Goal: Task Accomplishment & Management: Manage account settings

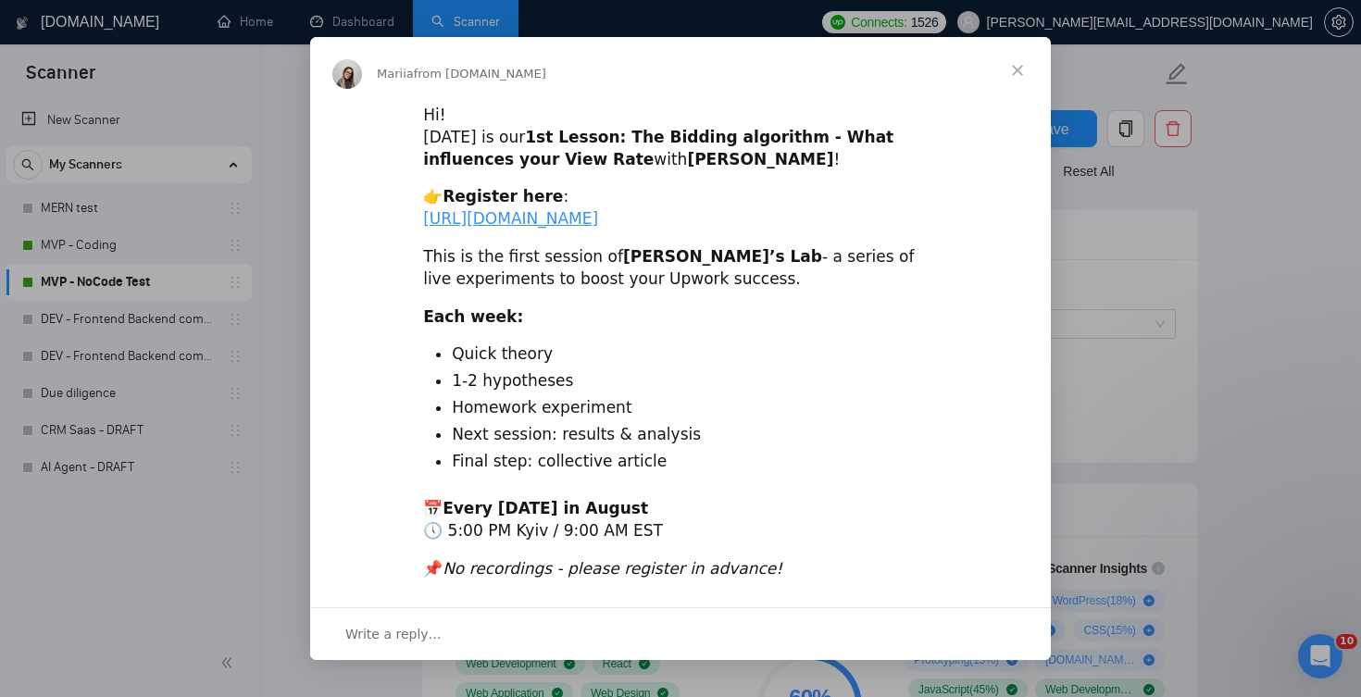
click at [1022, 69] on span "Close" at bounding box center [1017, 70] width 67 height 67
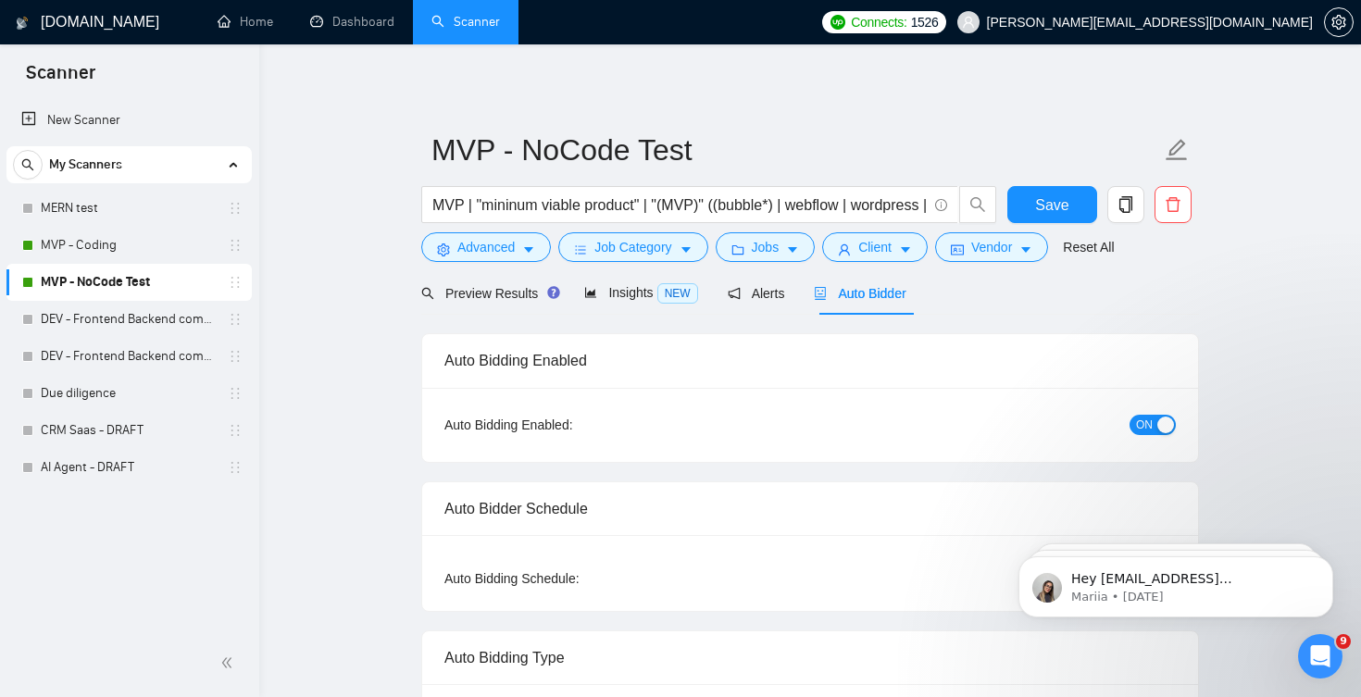
click at [891, 291] on span "Auto Bidder" at bounding box center [860, 293] width 92 height 15
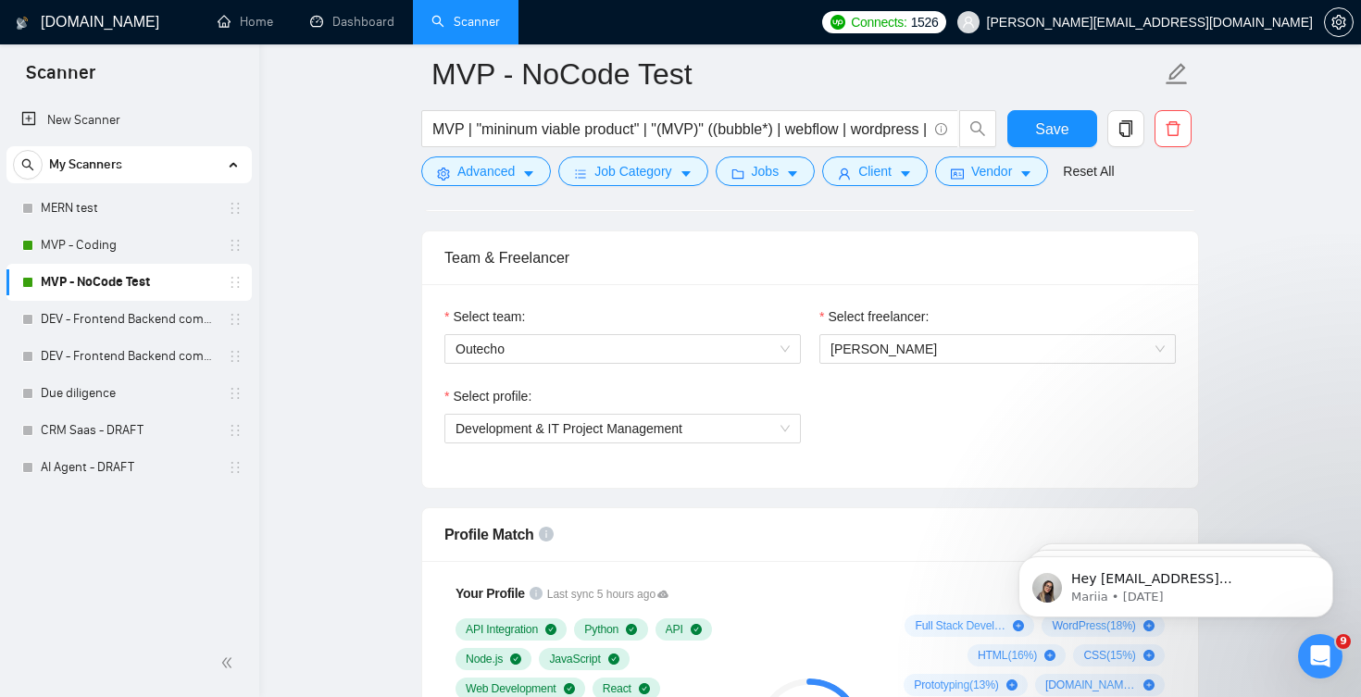
scroll to position [910, 0]
click at [905, 343] on span "[PERSON_NAME]" at bounding box center [883, 347] width 106 height 15
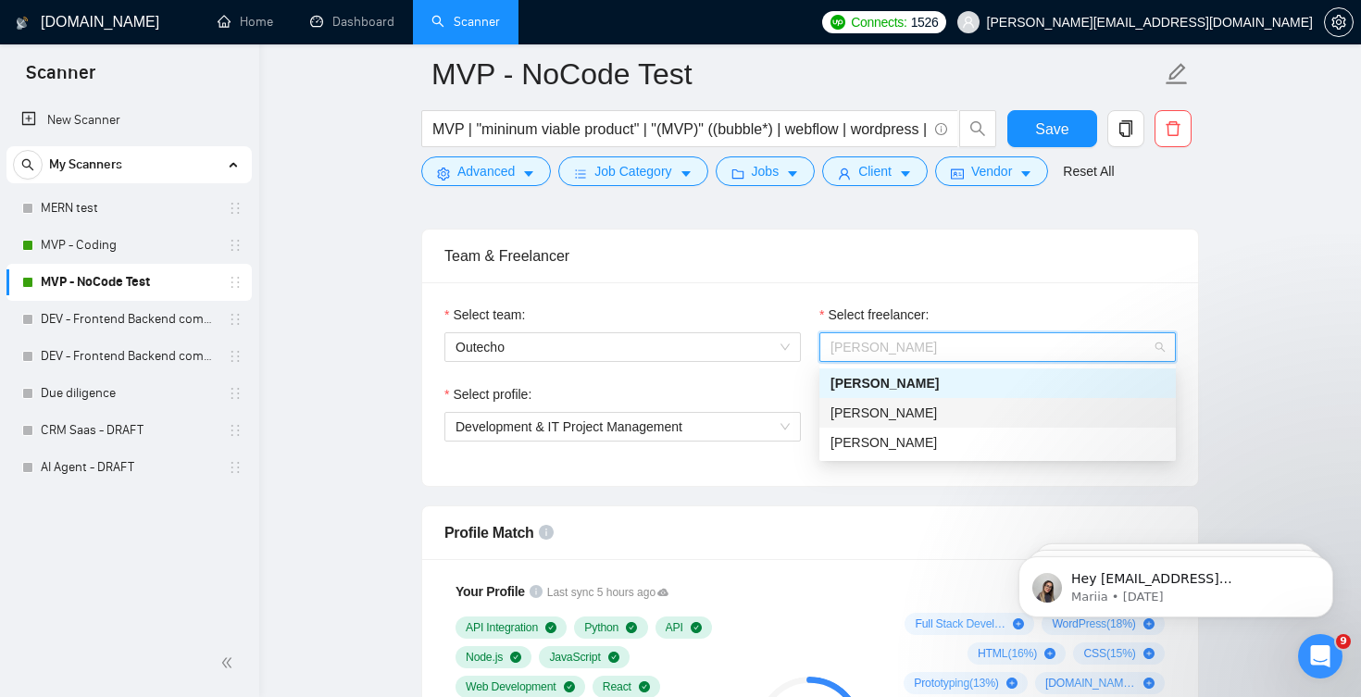
click at [892, 413] on span "[PERSON_NAME]" at bounding box center [883, 413] width 106 height 15
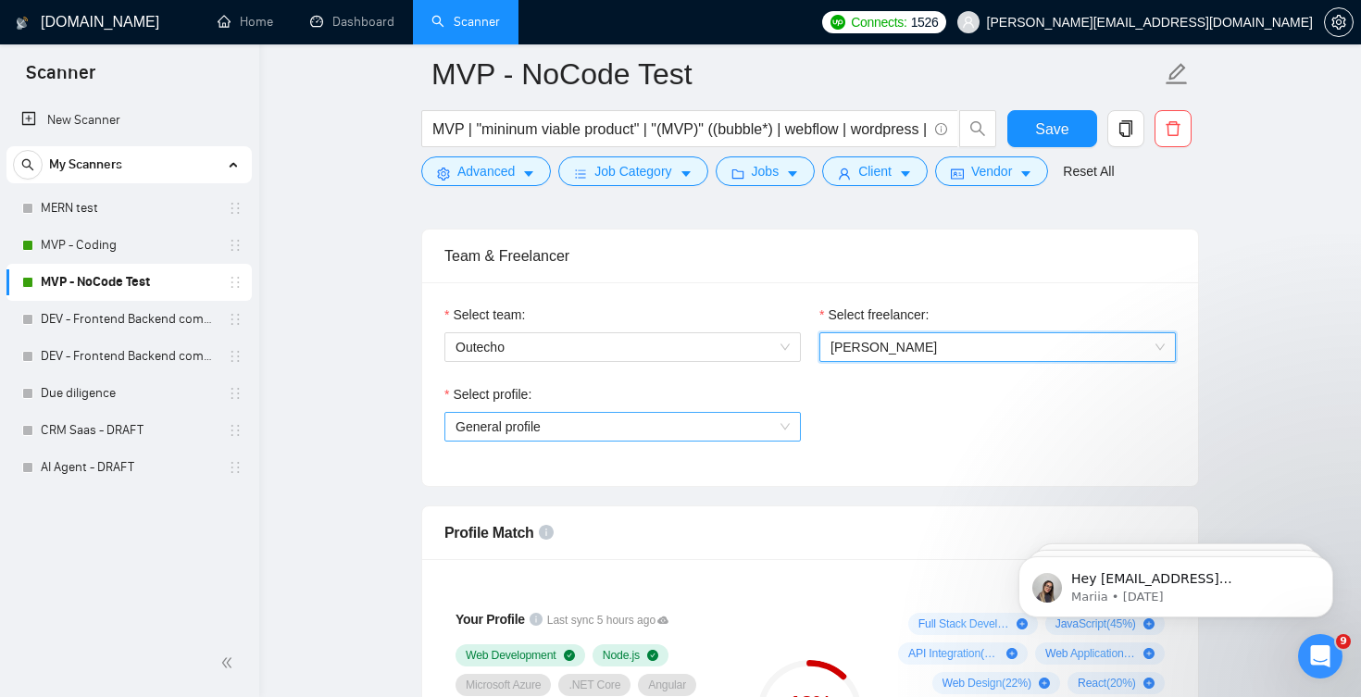
click at [748, 429] on span "General profile" at bounding box center [623, 427] width 334 height 28
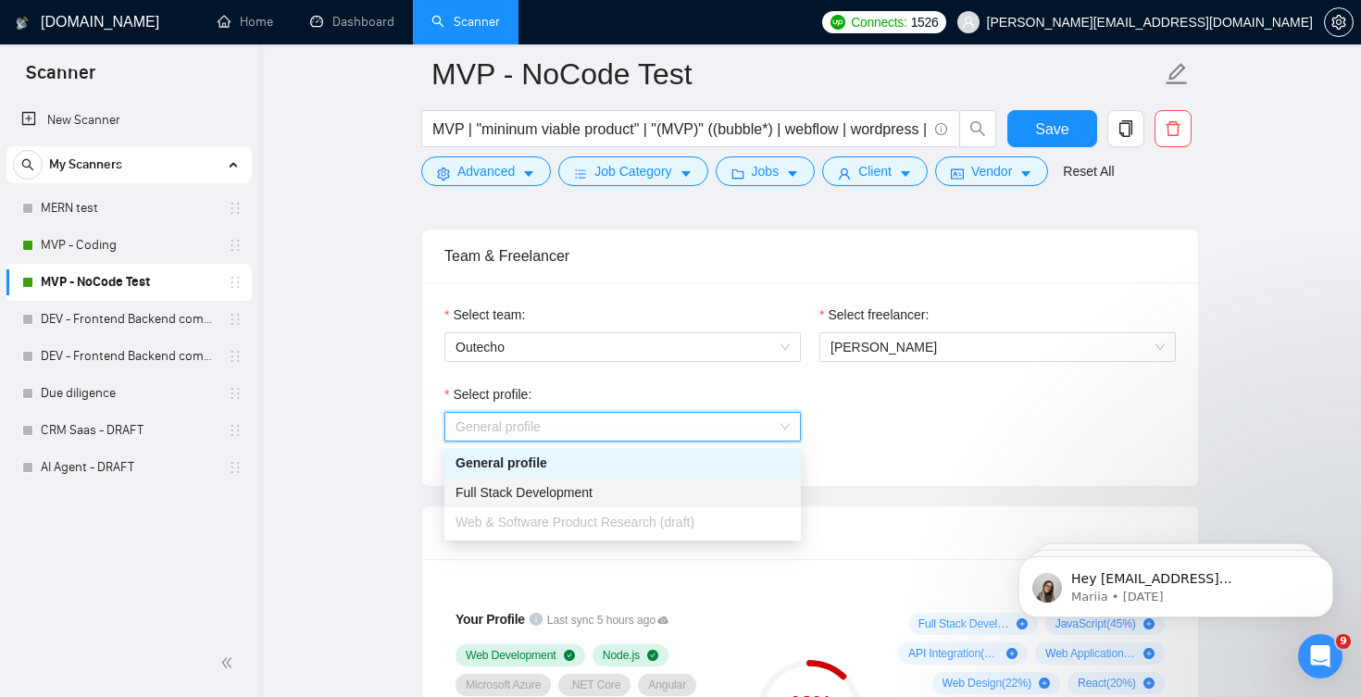
click at [650, 490] on div "Full Stack Development" at bounding box center [623, 492] width 334 height 20
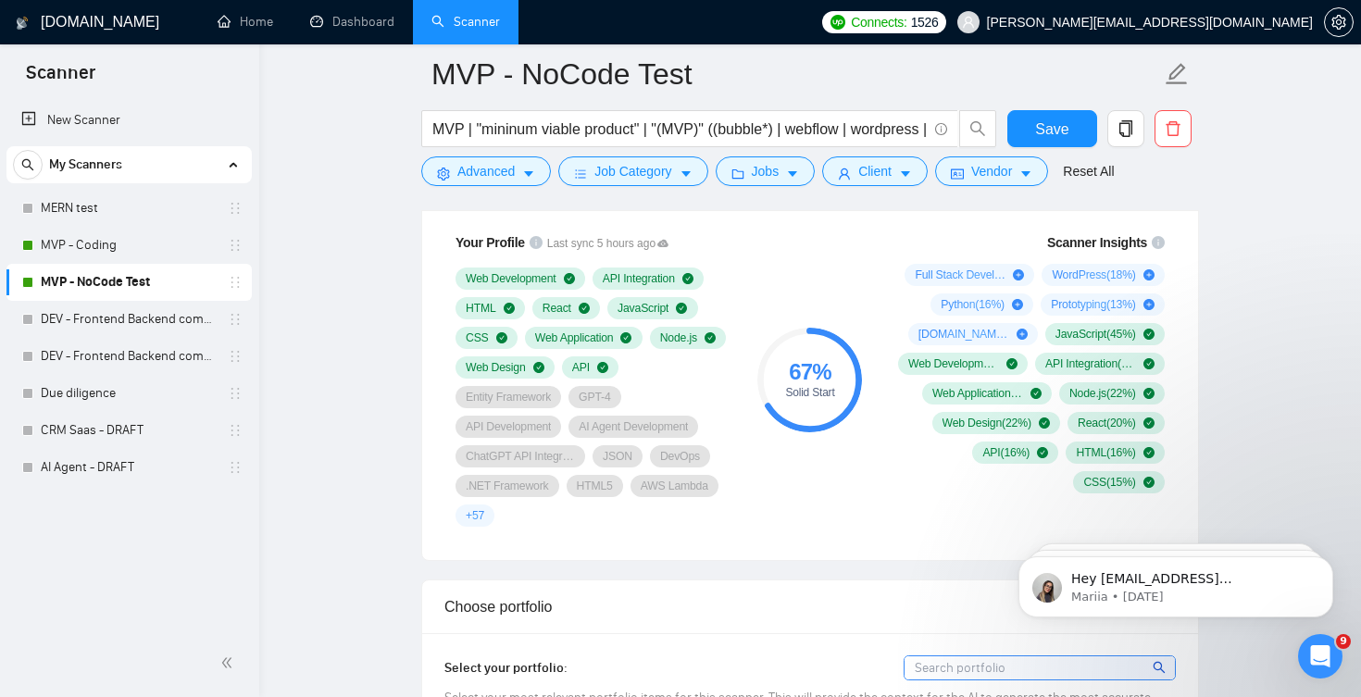
scroll to position [1260, 0]
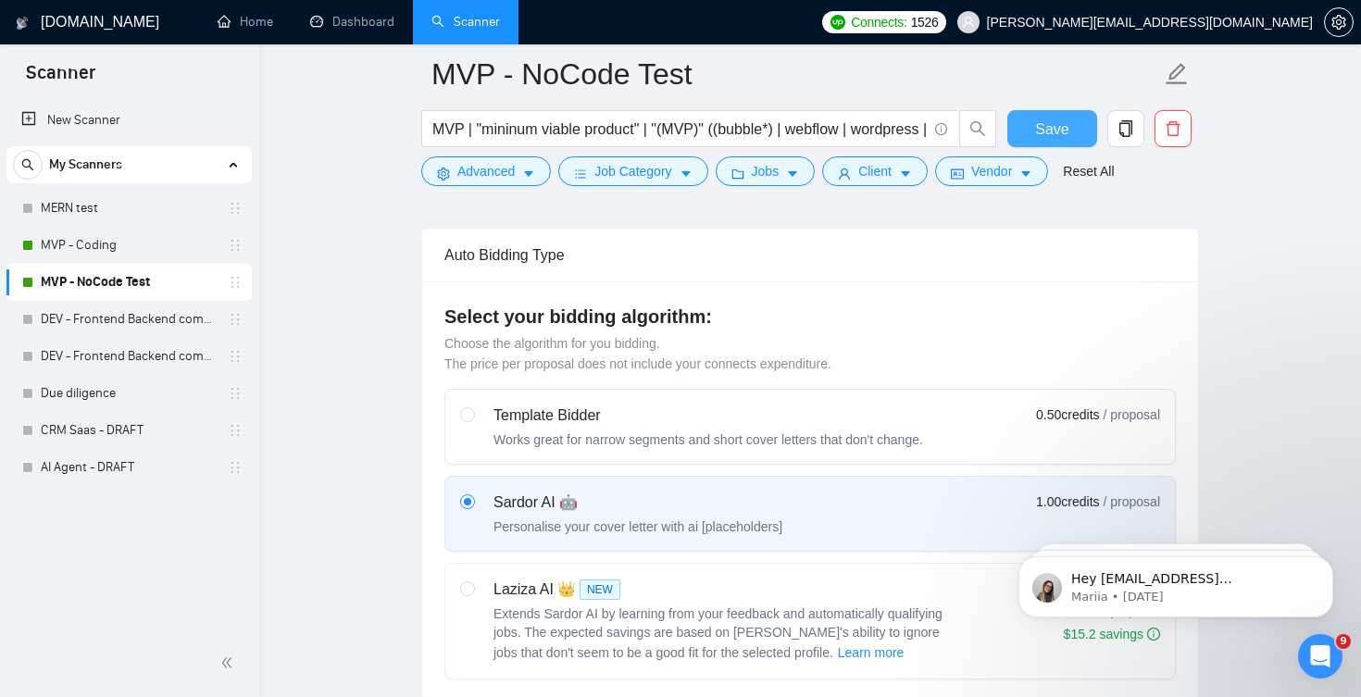
scroll to position [406, 0]
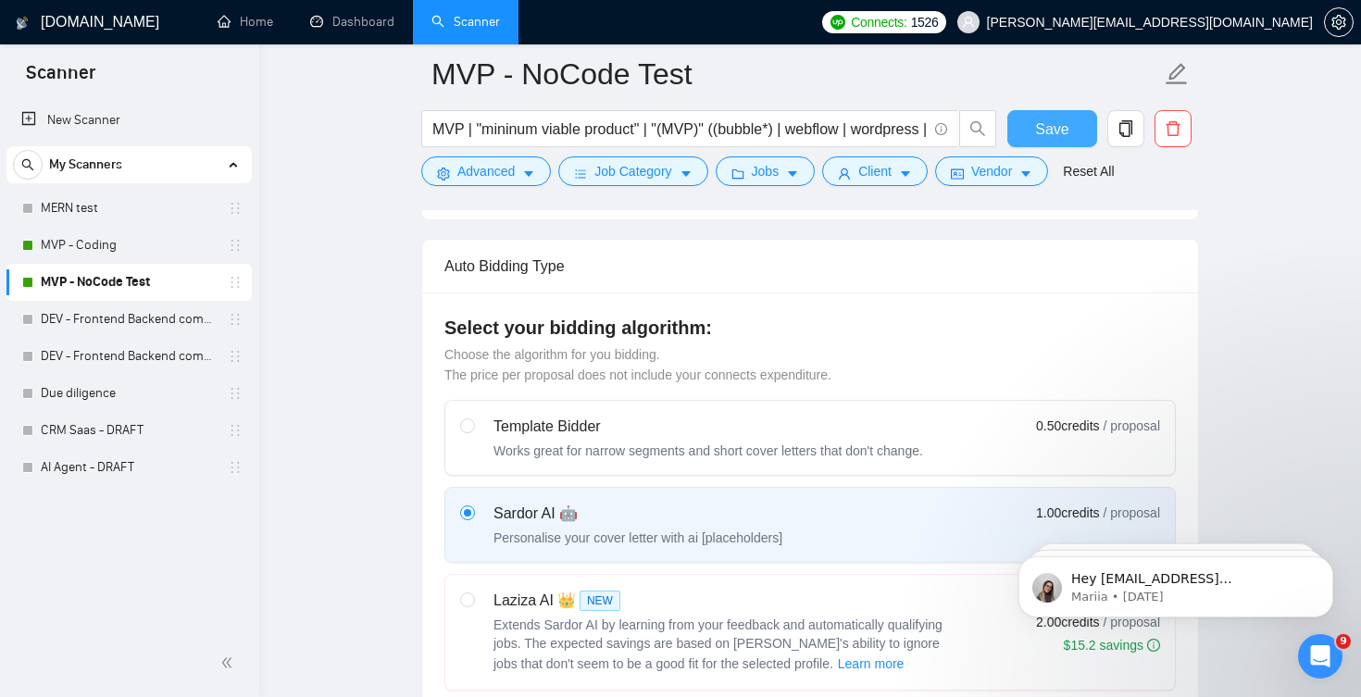
click at [1066, 127] on span "Save" at bounding box center [1051, 129] width 33 height 23
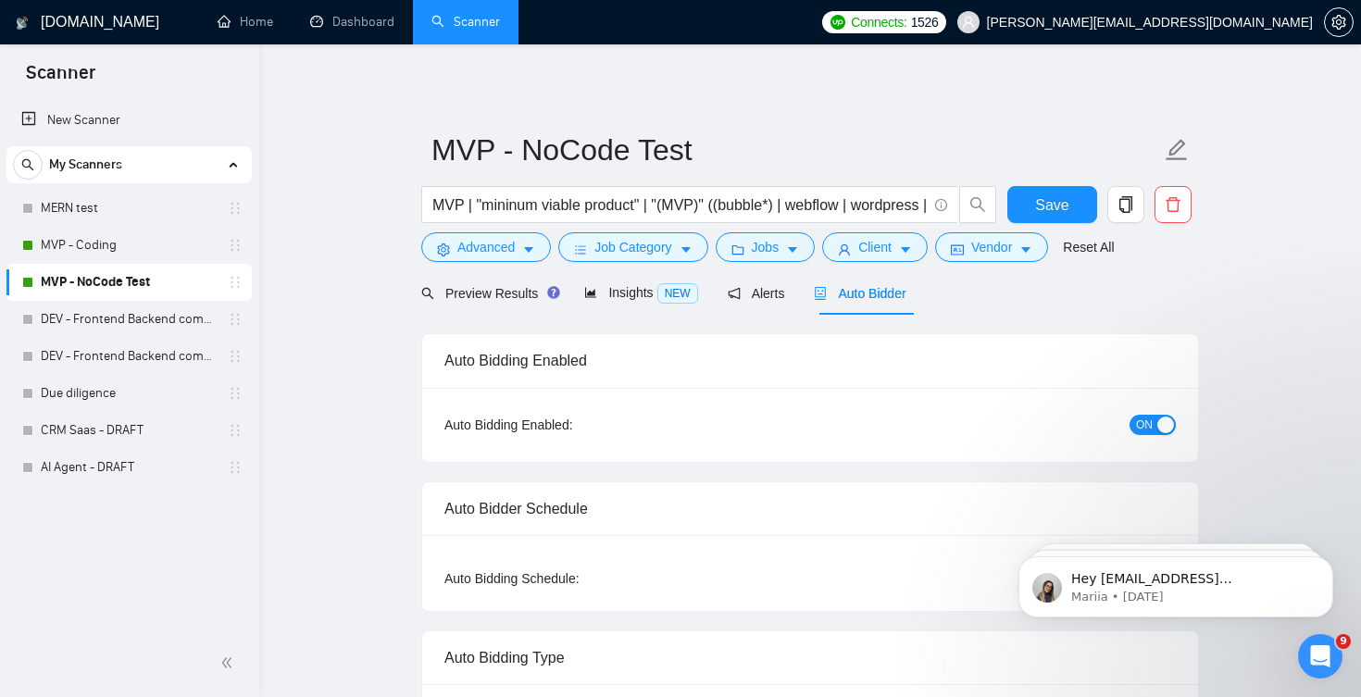
scroll to position [0, 0]
click at [867, 295] on span "Auto Bidder" at bounding box center [860, 293] width 92 height 15
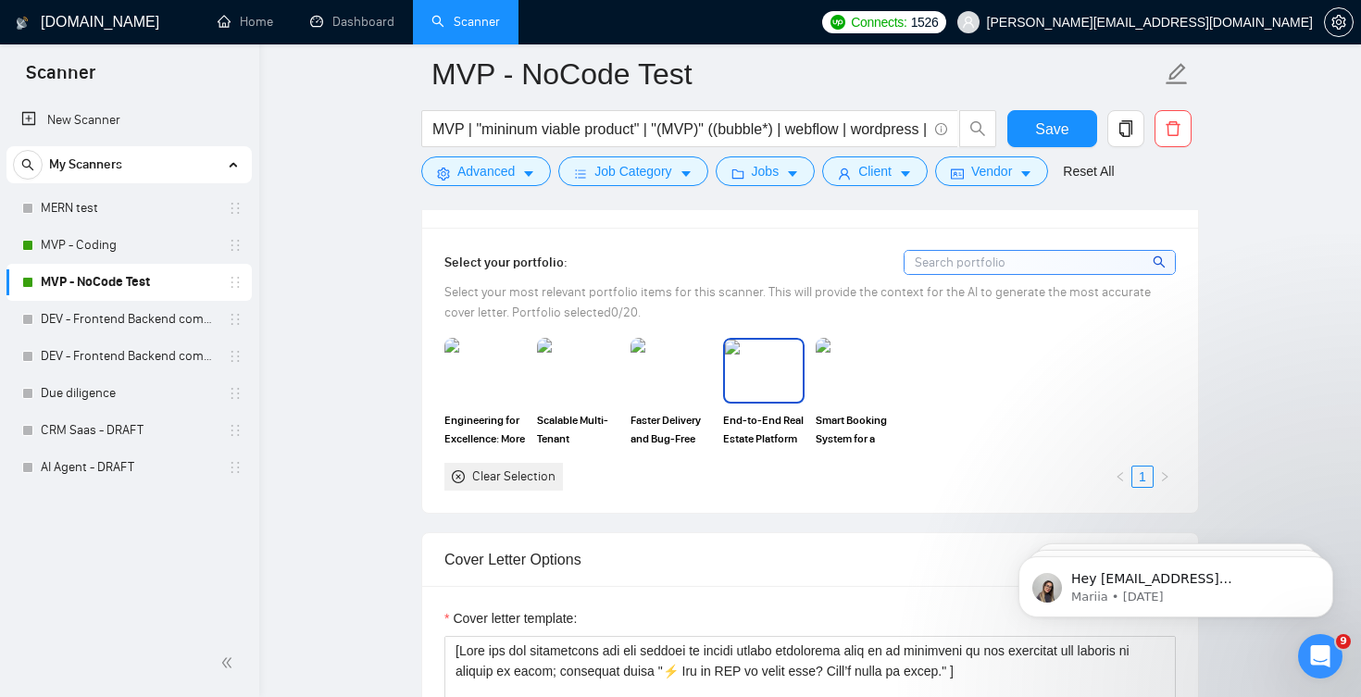
scroll to position [1695, 0]
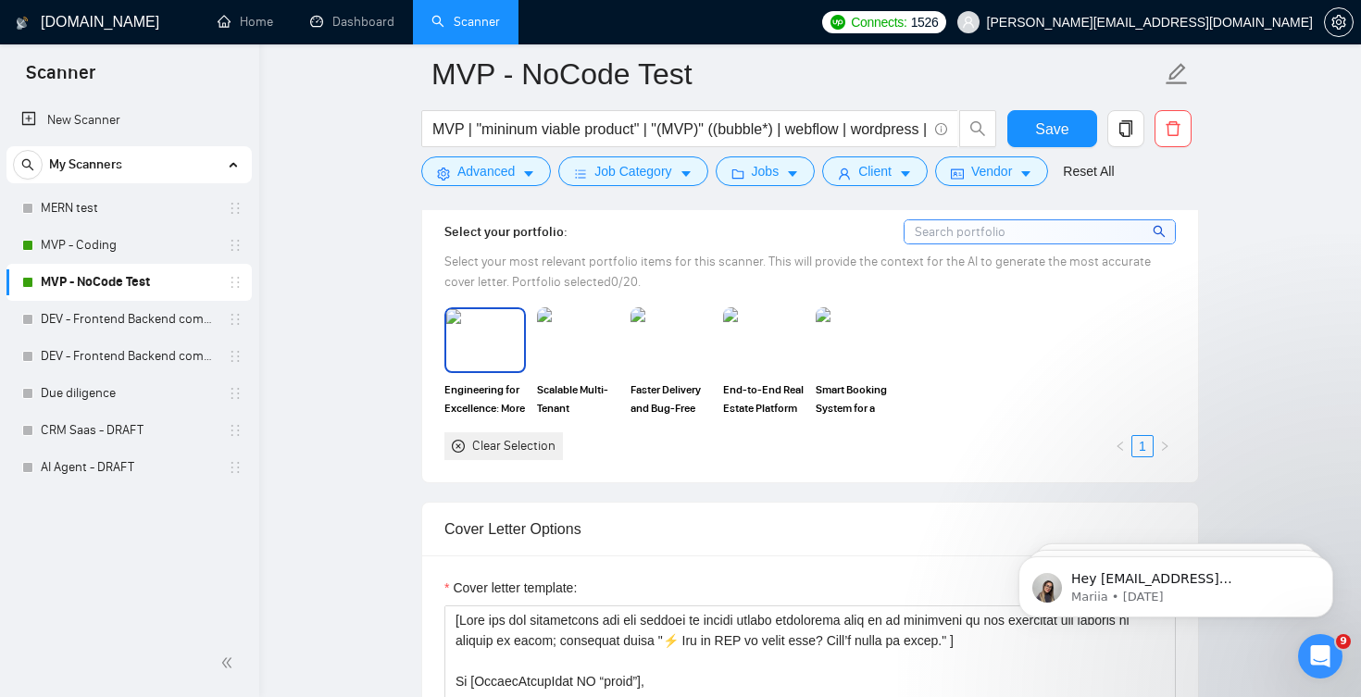
click at [496, 362] on img at bounding box center [485, 339] width 78 height 61
click at [572, 363] on img at bounding box center [578, 339] width 78 height 61
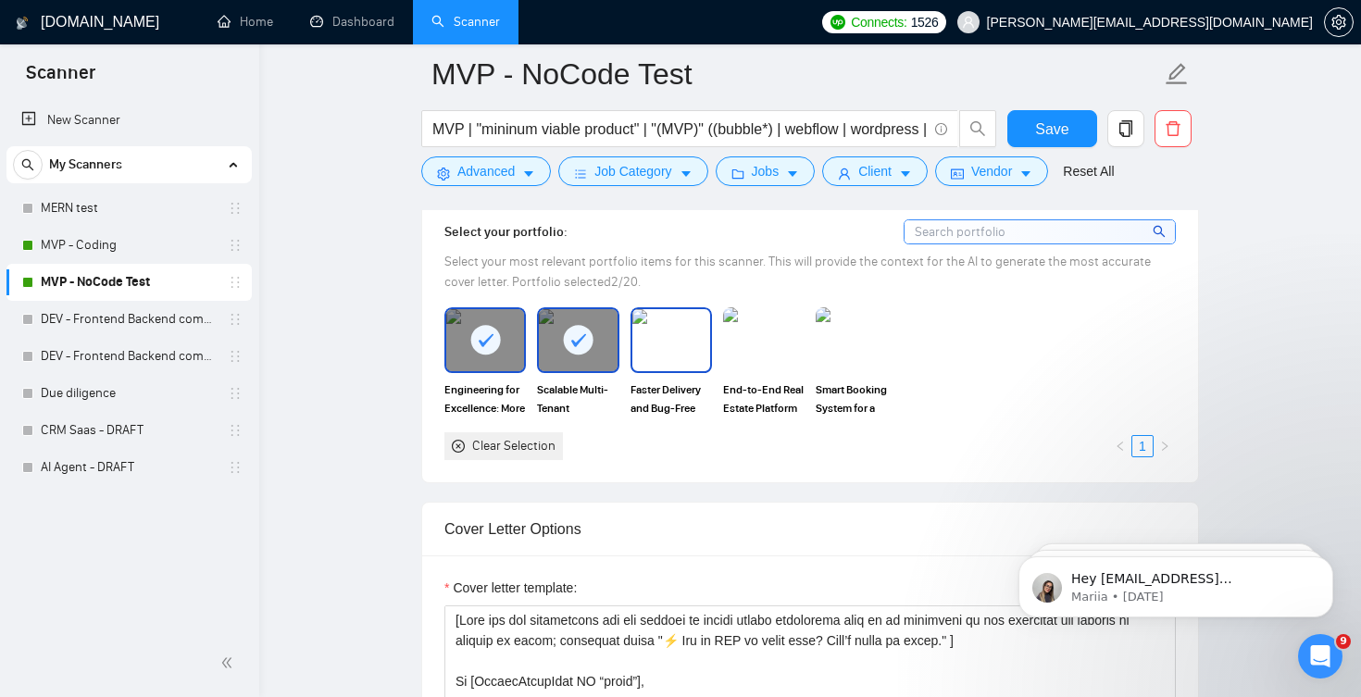
click at [683, 366] on img at bounding box center [671, 339] width 78 height 61
click at [794, 339] on img at bounding box center [764, 339] width 78 height 61
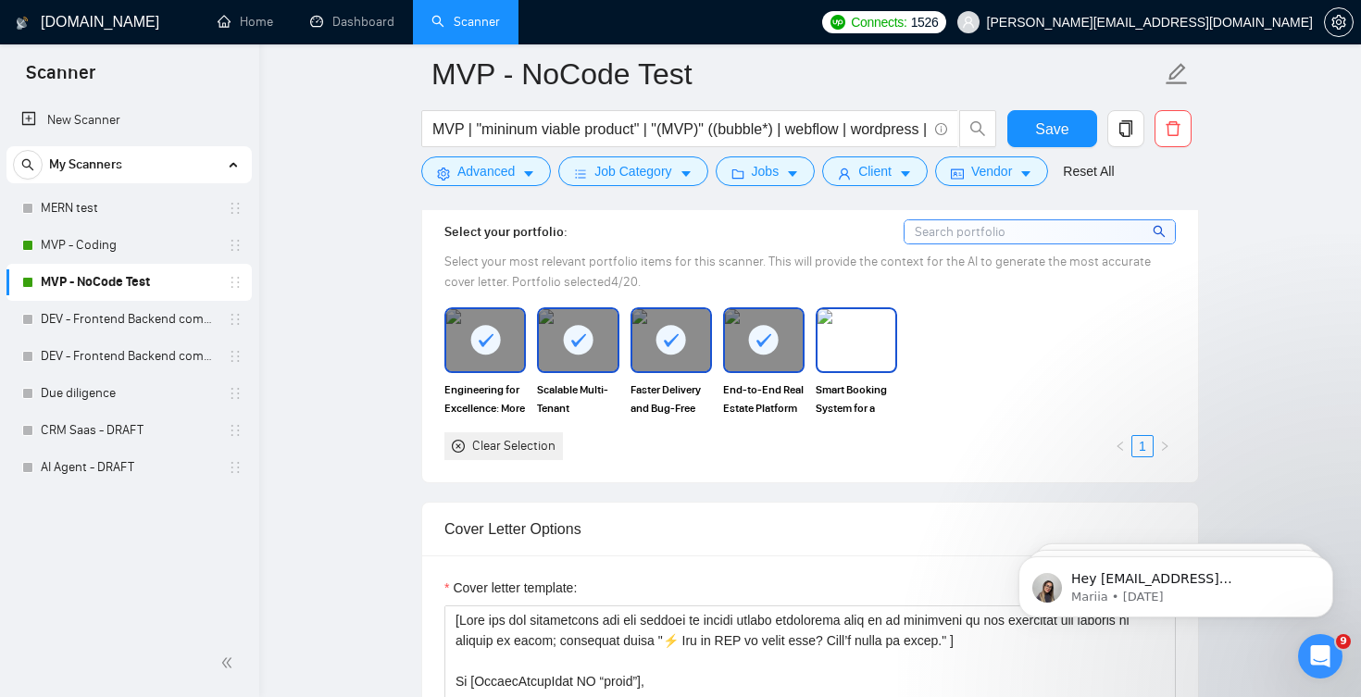
click at [855, 343] on img at bounding box center [856, 339] width 78 height 61
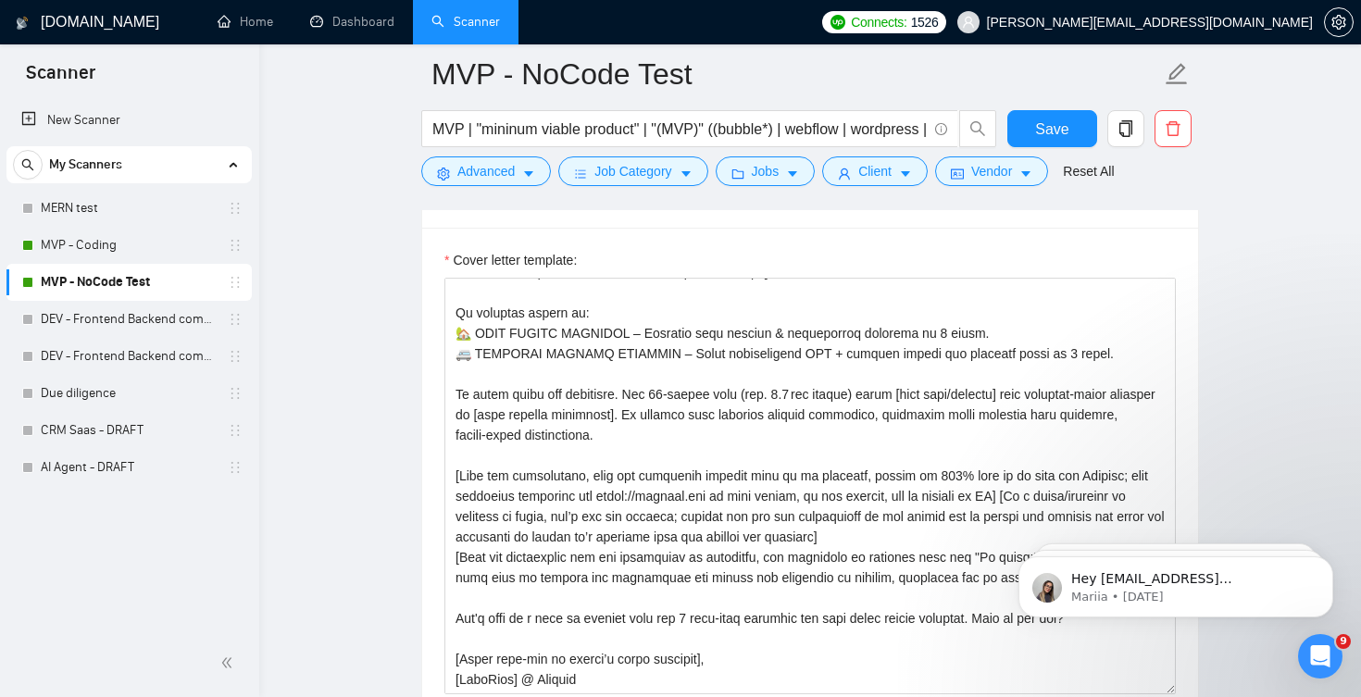
scroll to position [143, 0]
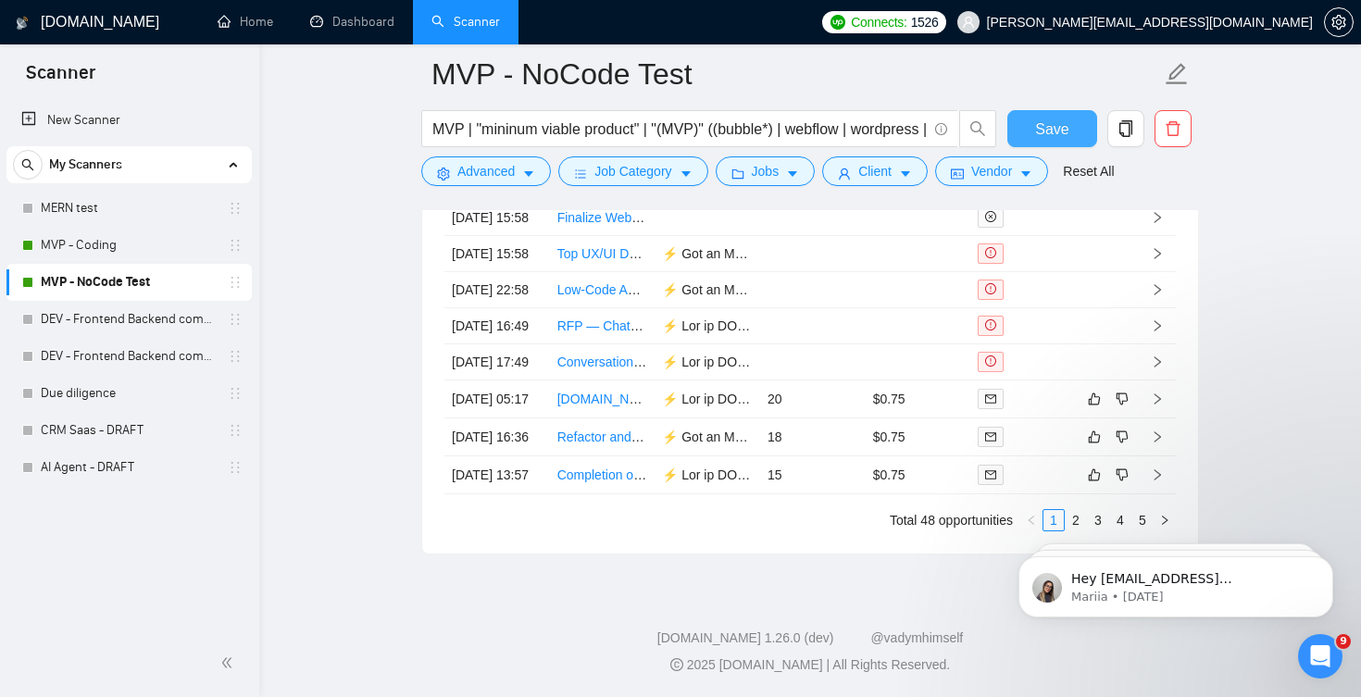
click at [1056, 125] on span "Save" at bounding box center [1051, 129] width 33 height 23
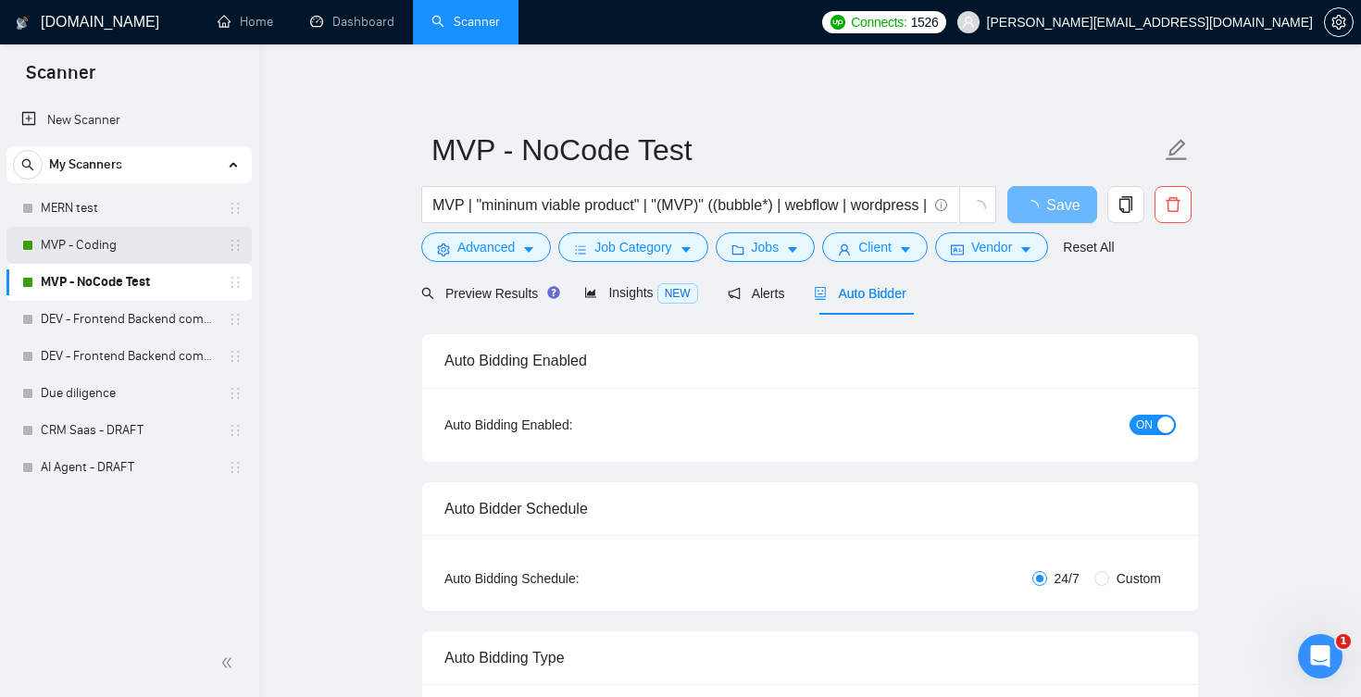
click at [85, 243] on link "MVP - Coding" at bounding box center [129, 245] width 176 height 37
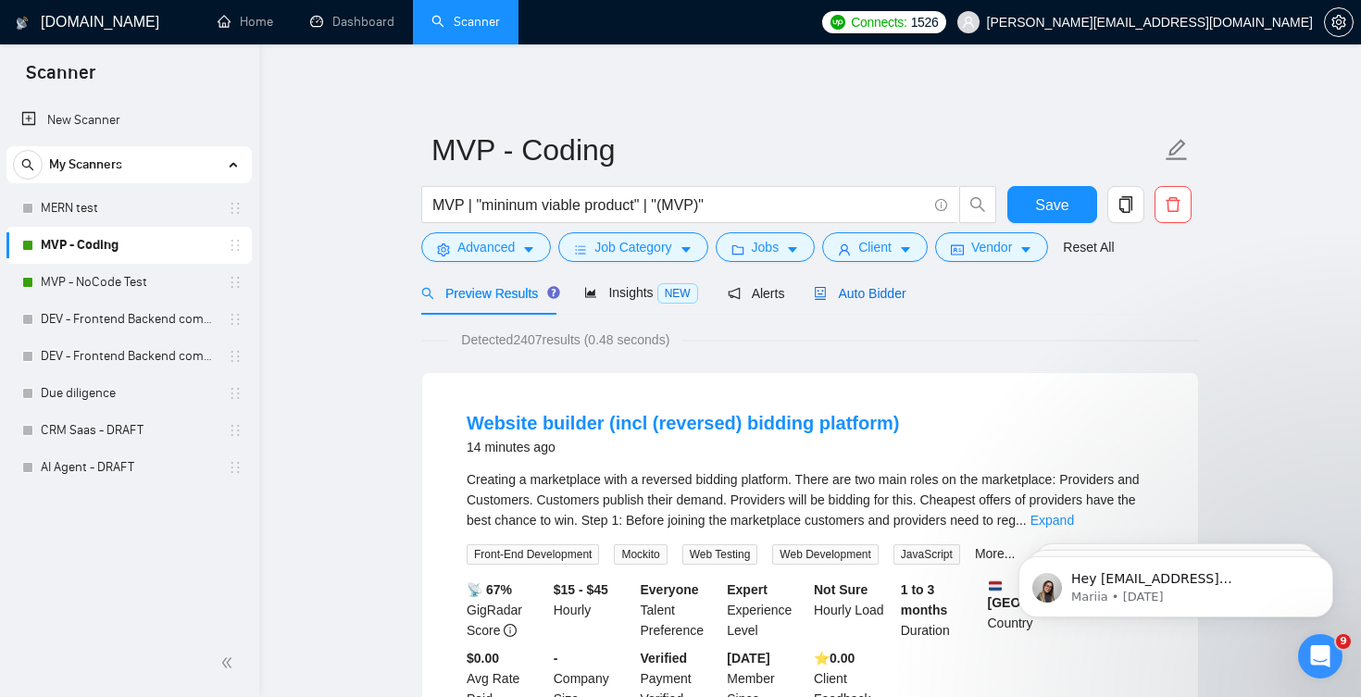
click at [860, 305] on div "Auto Bidder" at bounding box center [860, 293] width 92 height 44
